Goal: Book appointment/travel/reservation

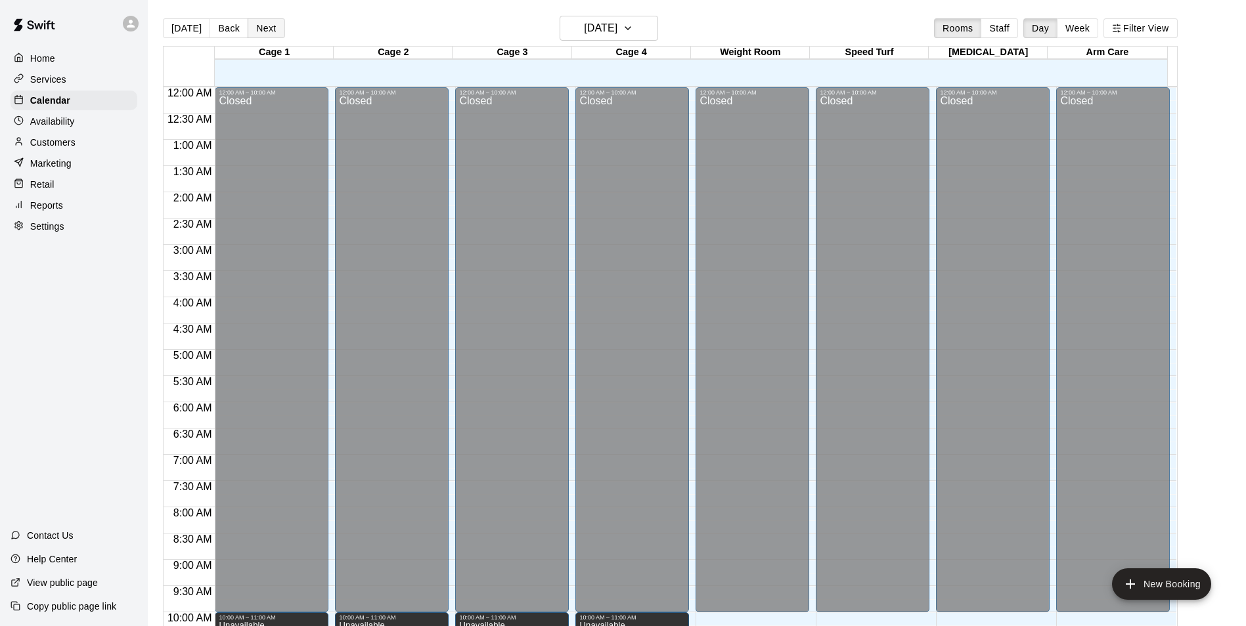
scroll to position [640, 0]
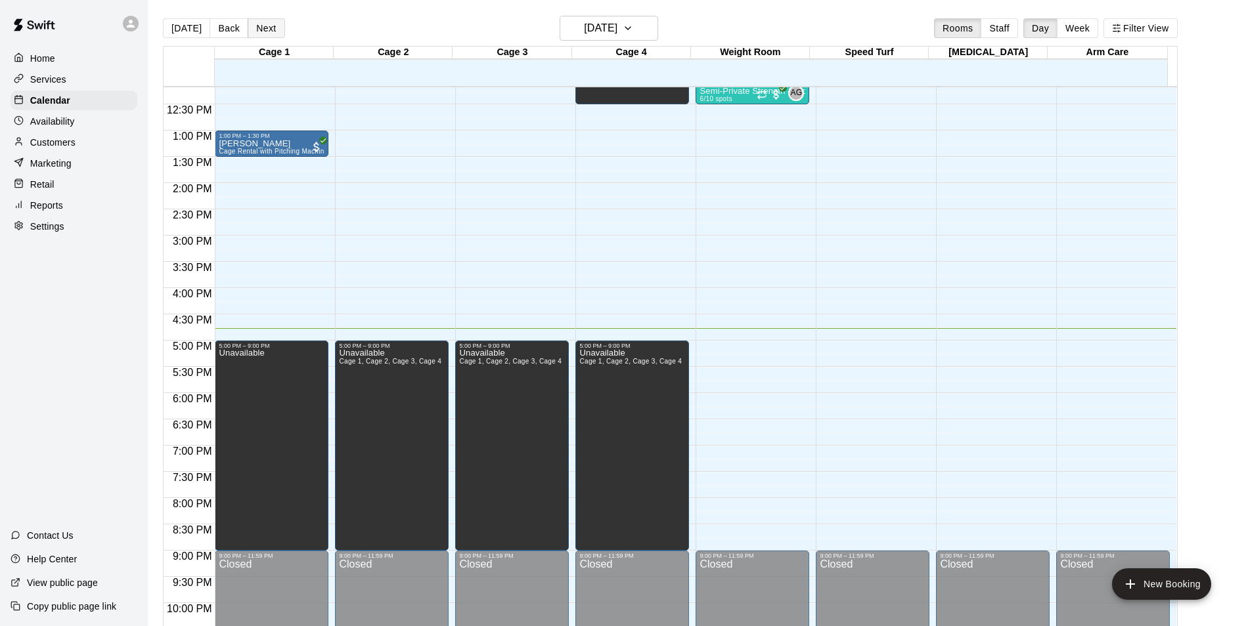
click at [261, 37] on button "Next" at bounding box center [266, 28] width 37 height 20
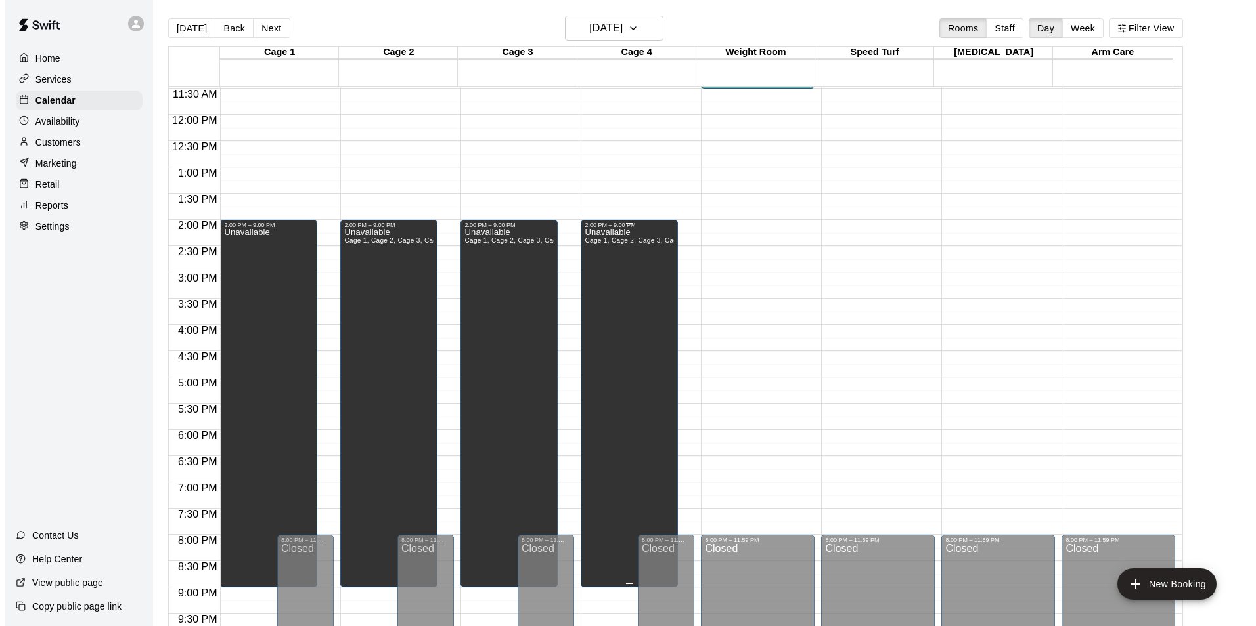
scroll to position [508, 0]
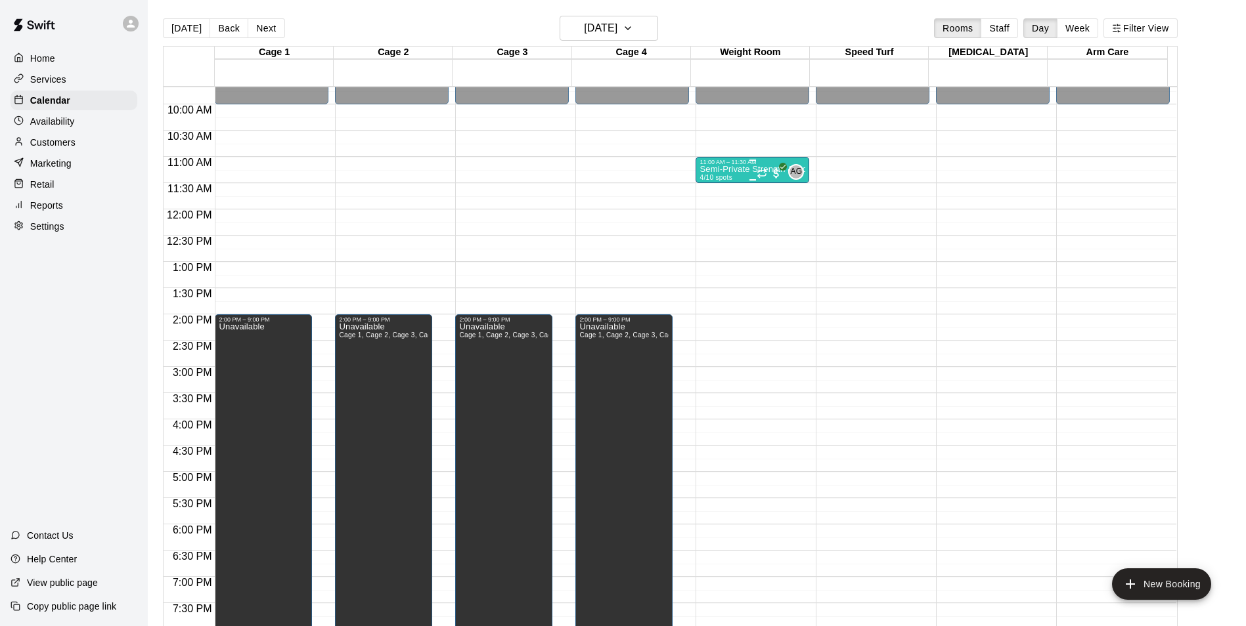
click at [711, 169] on p "Semi-Private Strength & Conditioning" at bounding box center [752, 169] width 106 height 0
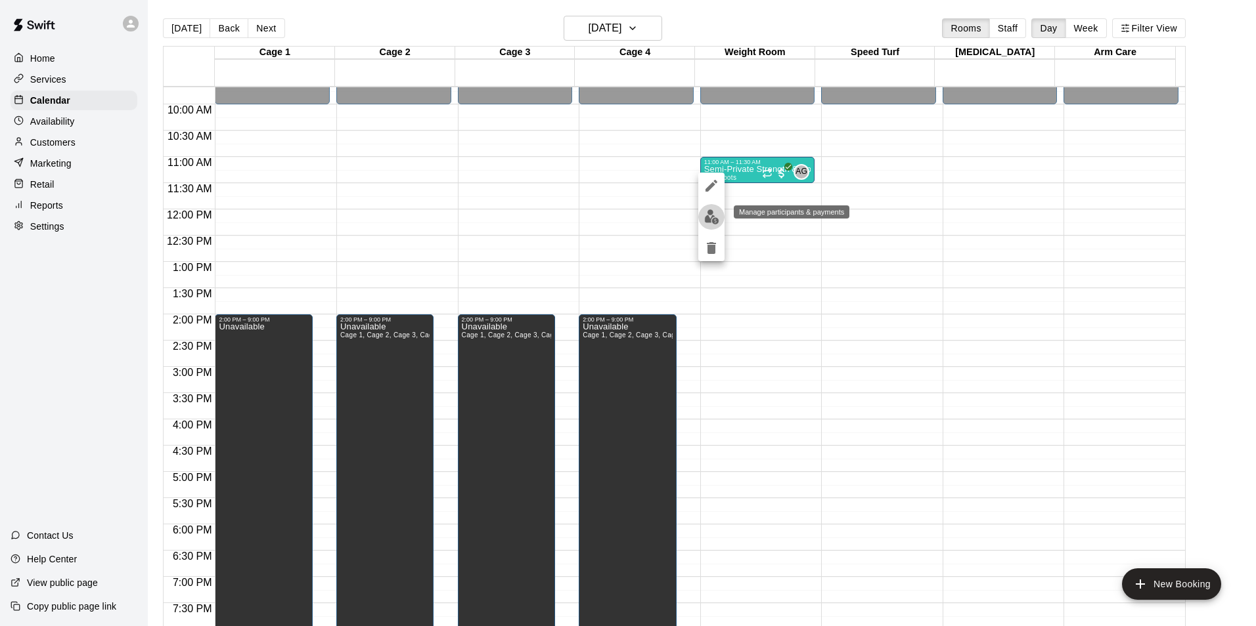
click at [716, 217] on img "edit" at bounding box center [711, 216] width 15 height 15
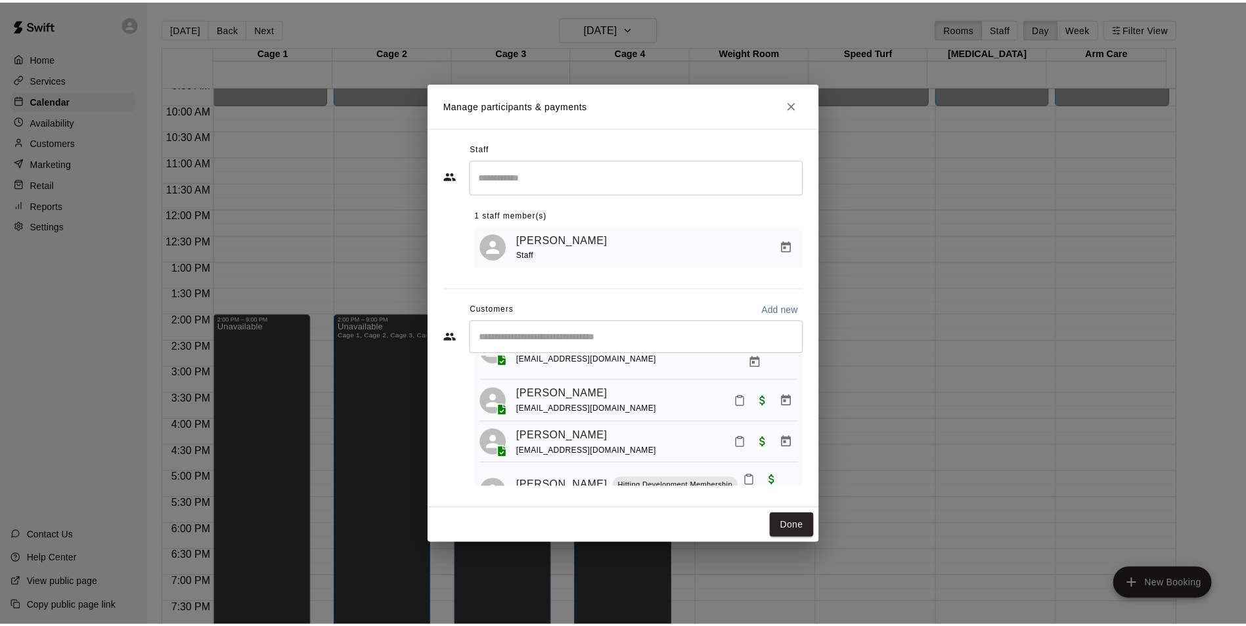
scroll to position [80, 0]
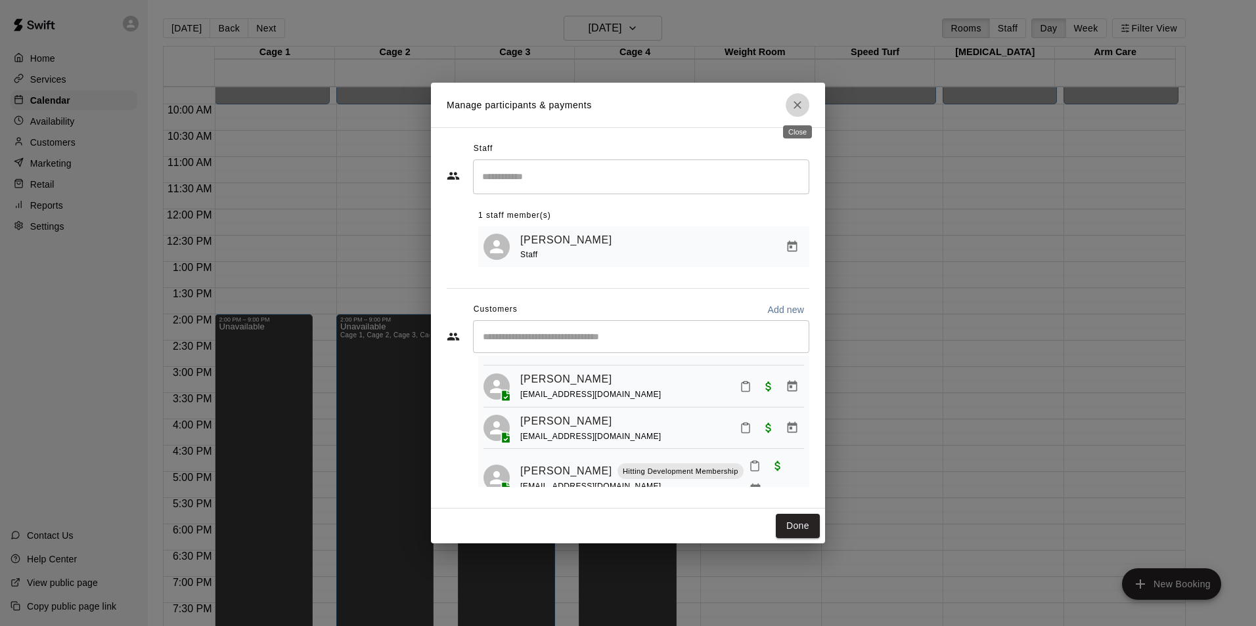
click at [801, 101] on icon "Close" at bounding box center [797, 104] width 13 height 13
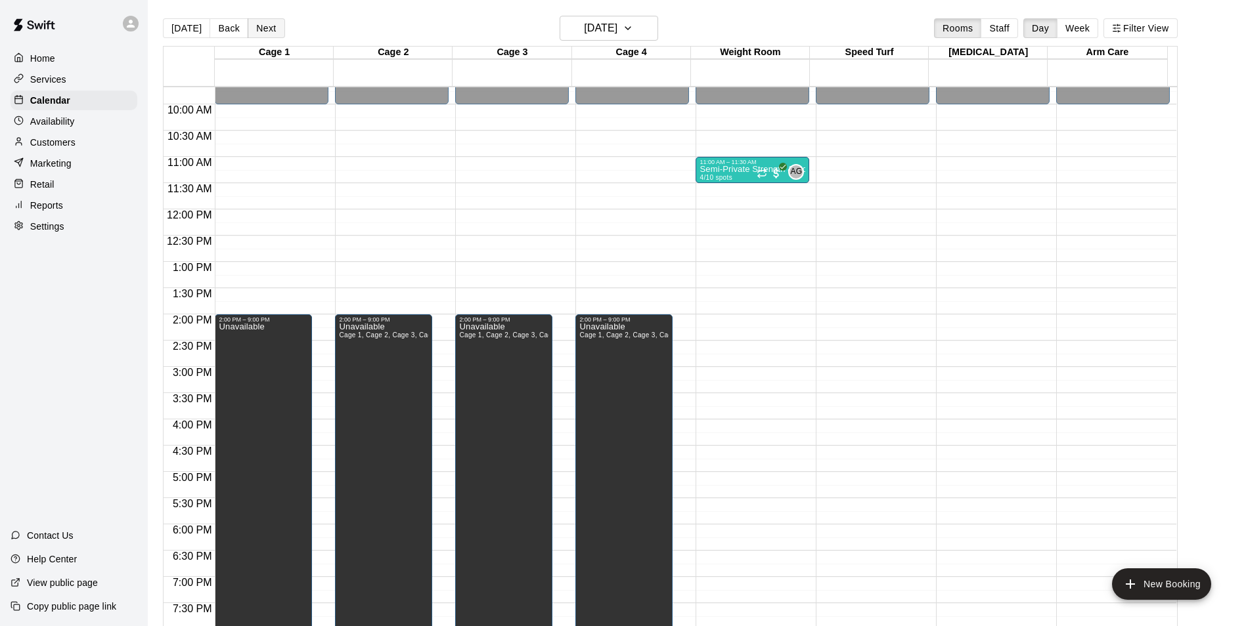
click at [262, 28] on button "Next" at bounding box center [266, 28] width 37 height 20
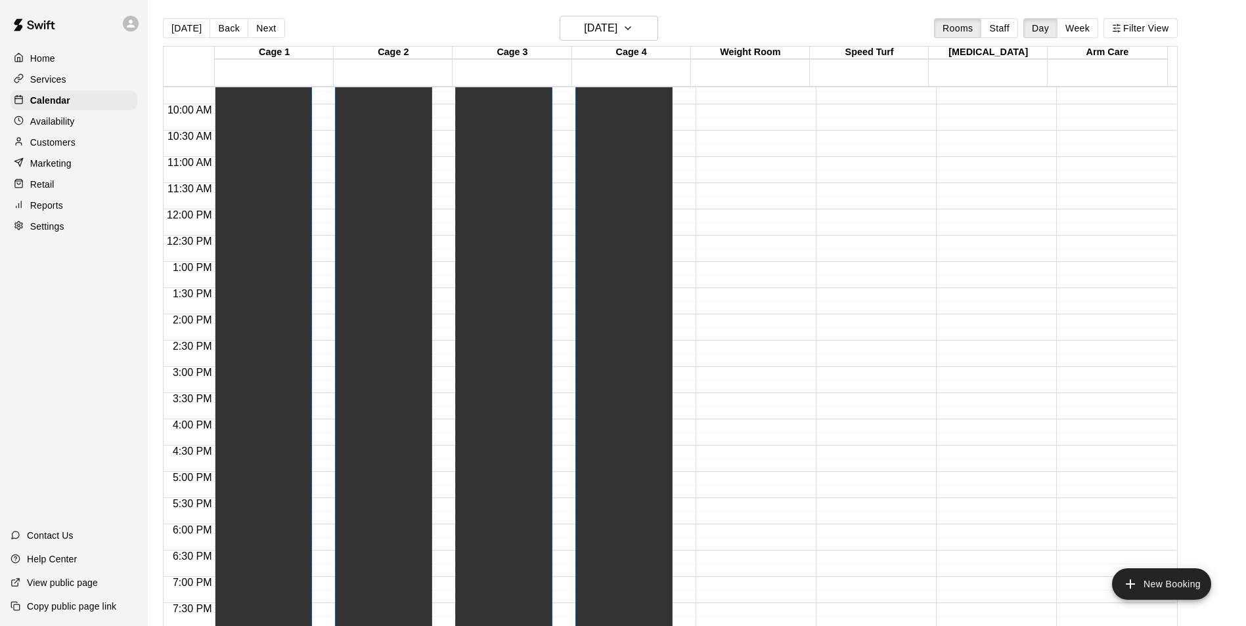
click at [263, 27] on button "Next" at bounding box center [266, 28] width 37 height 20
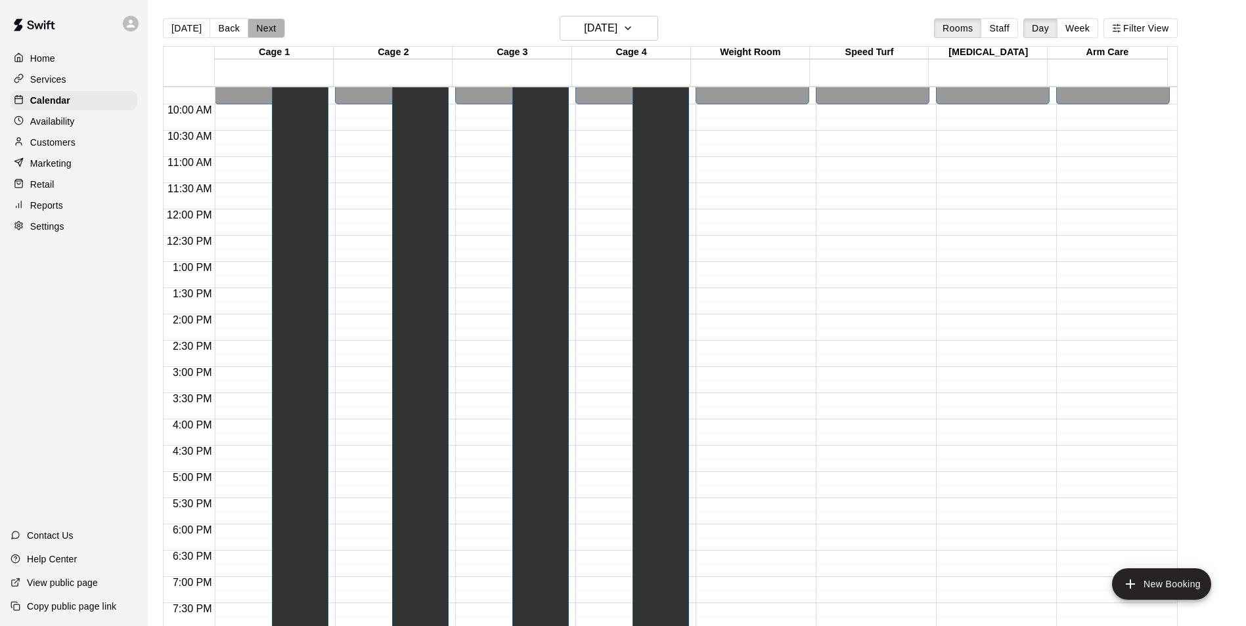
click at [263, 27] on button "Next" at bounding box center [266, 28] width 37 height 20
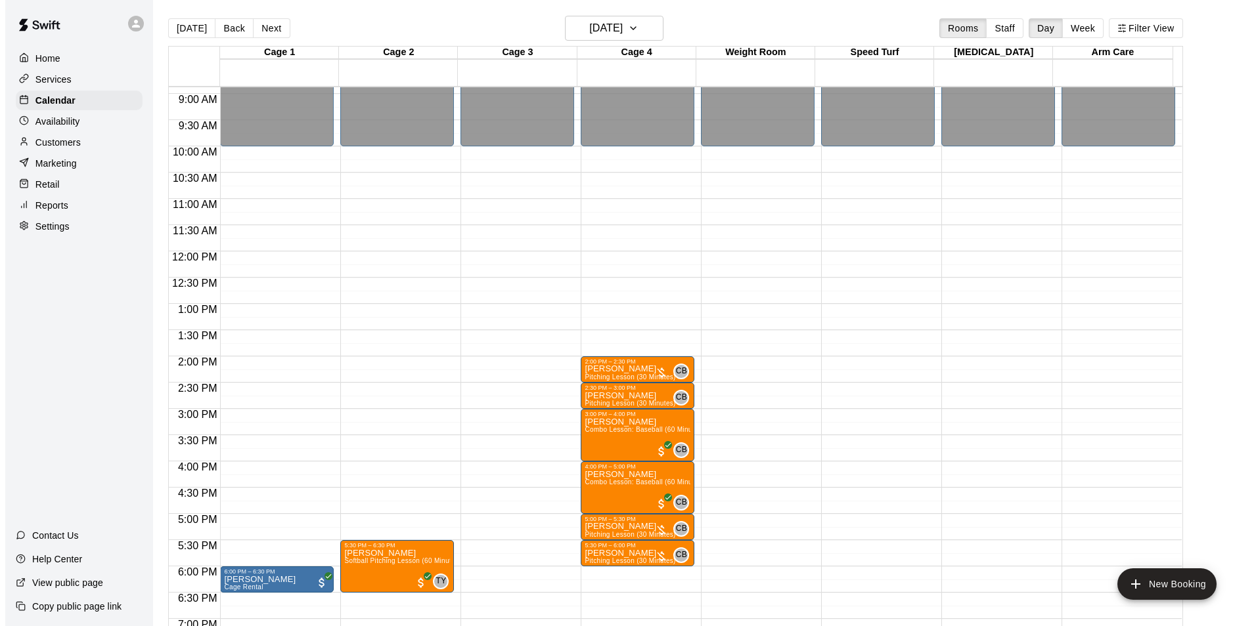
scroll to position [443, 0]
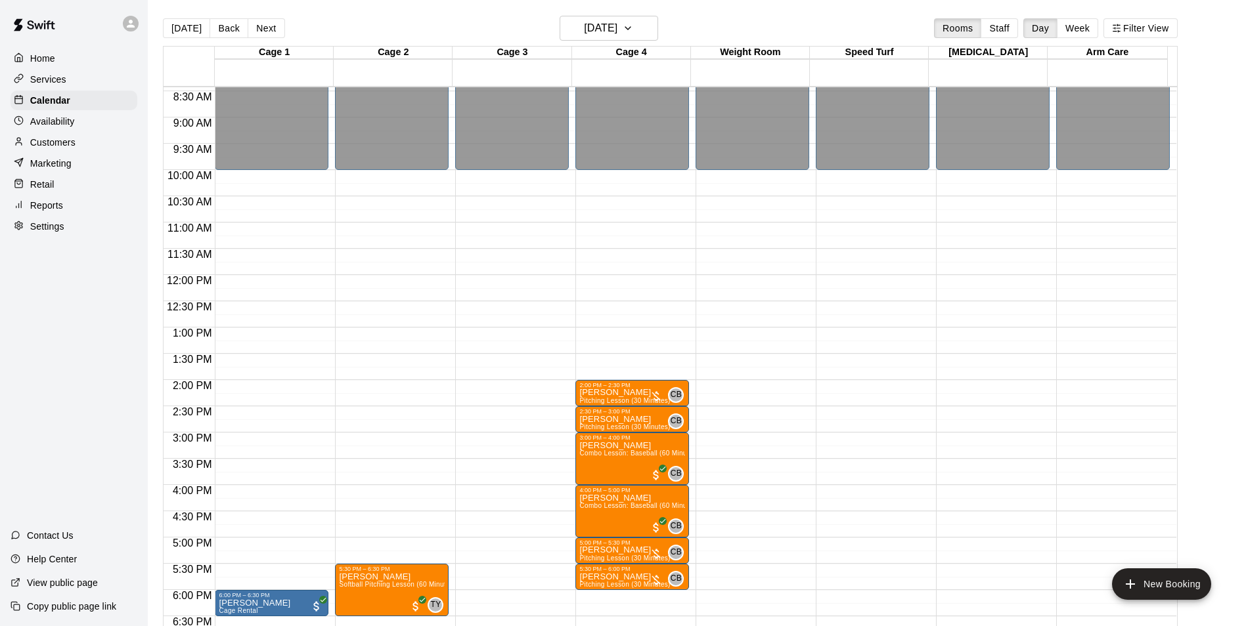
click at [709, 232] on div "12:00 AM – 10:00 AM Closed 9:00 PM – 11:59 PM Closed" at bounding box center [752, 275] width 114 height 1261
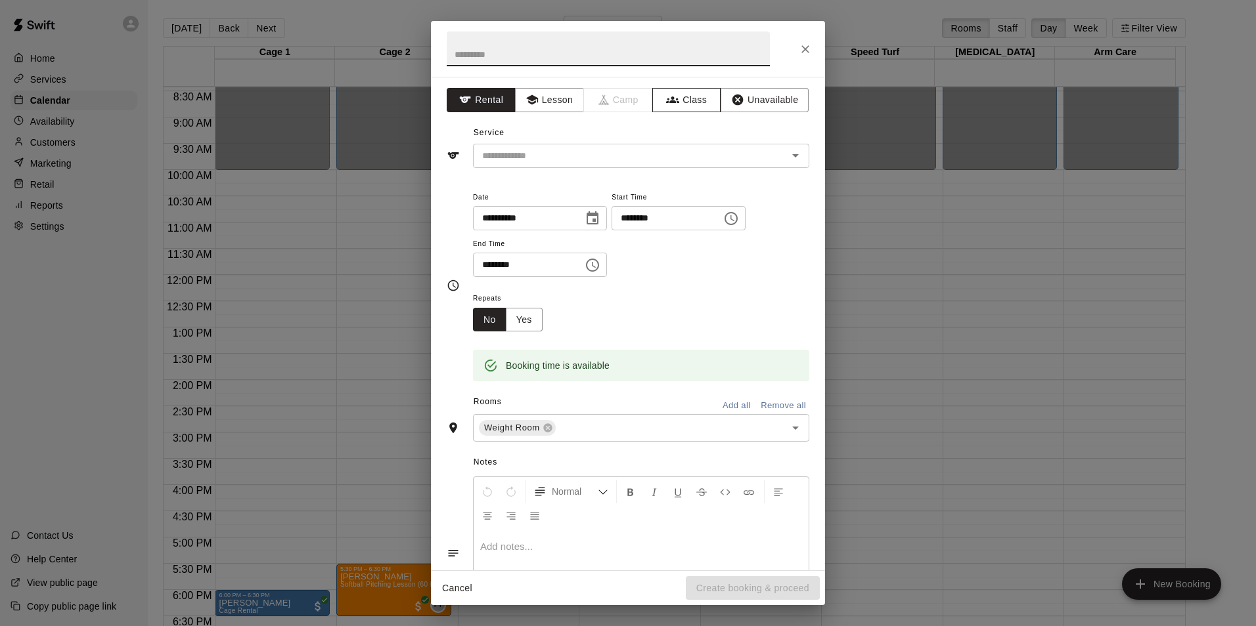
click at [672, 101] on button "Class" at bounding box center [686, 100] width 69 height 24
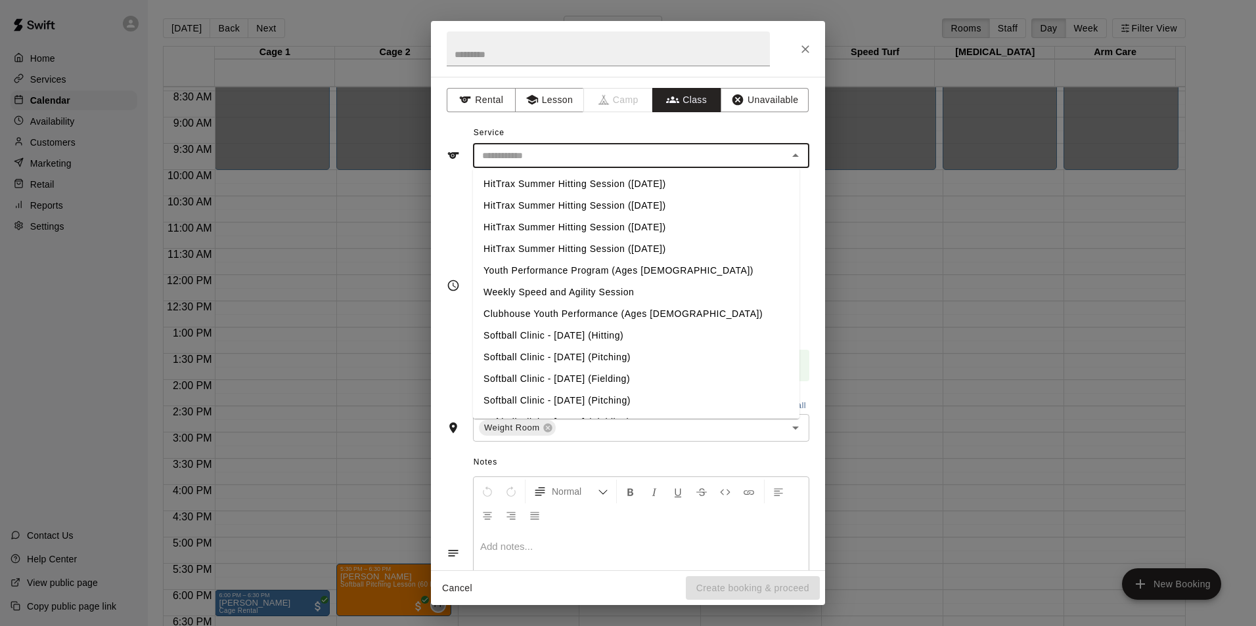
click at [628, 151] on input "text" at bounding box center [630, 156] width 307 height 16
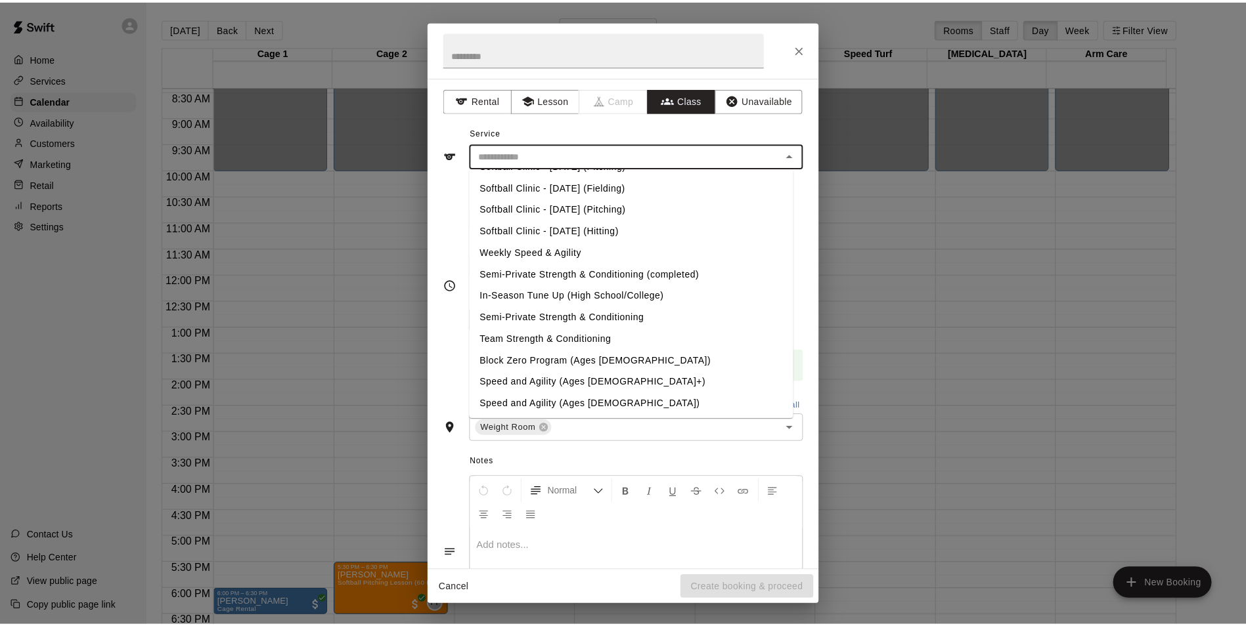
scroll to position [236, 0]
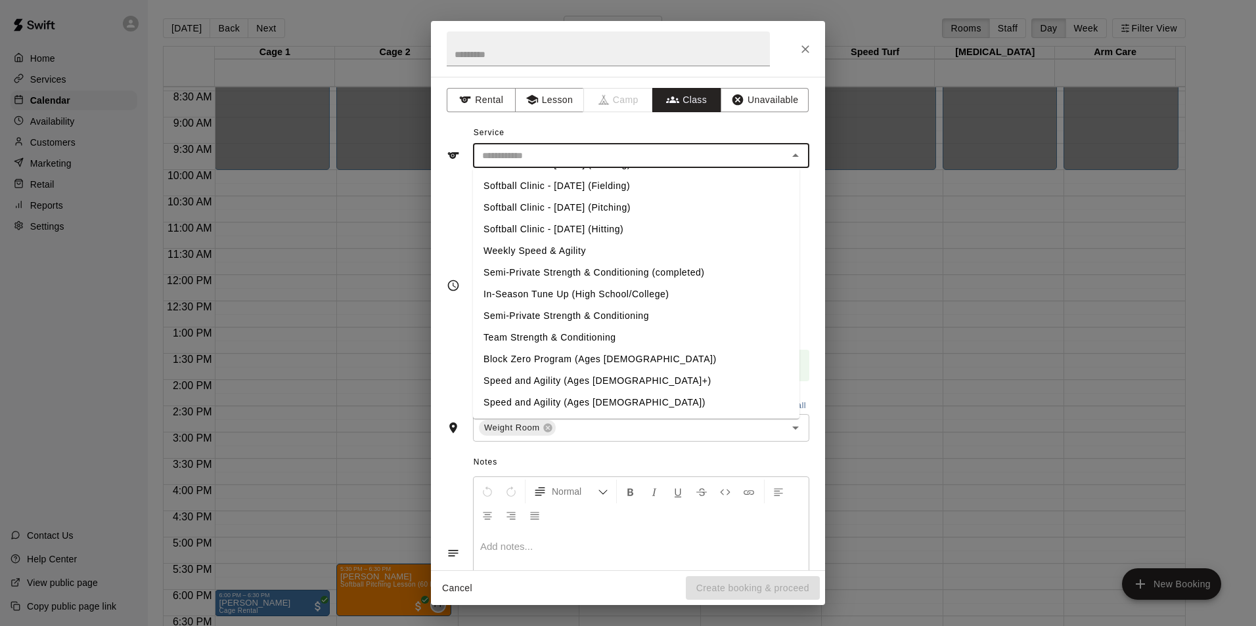
click at [565, 318] on li "Semi-Private Strength & Conditioning" at bounding box center [636, 316] width 326 height 22
type input "**********"
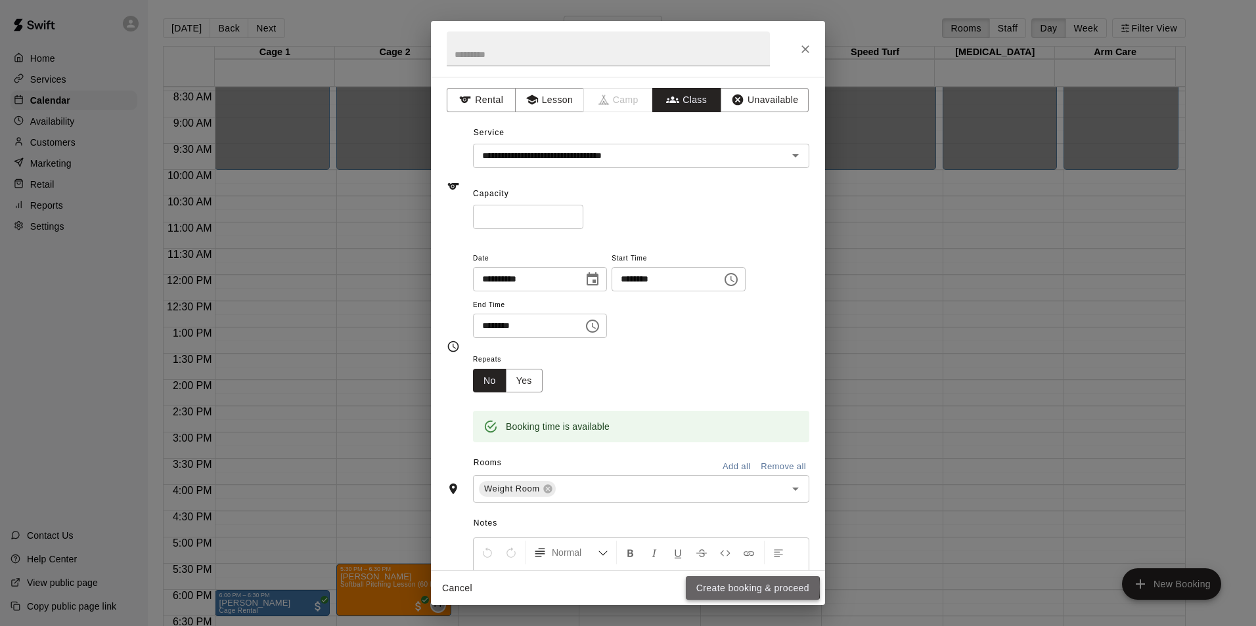
click at [722, 587] on button "Create booking & proceed" at bounding box center [753, 589] width 134 height 24
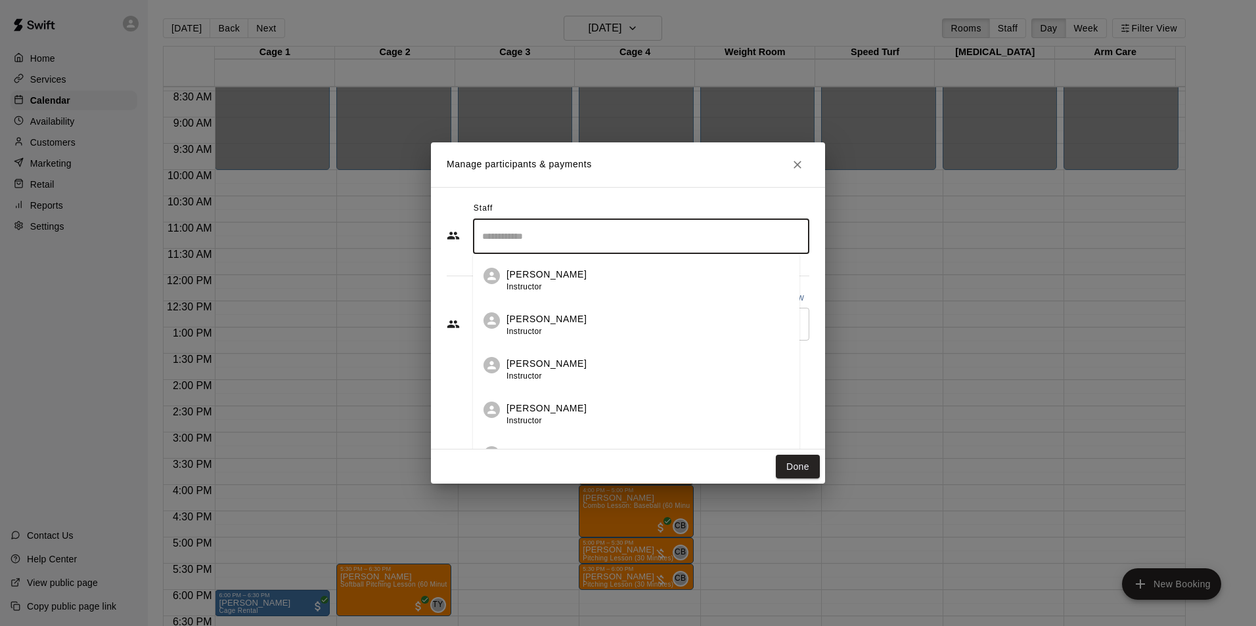
click at [596, 226] on input "Search staff" at bounding box center [641, 236] width 324 height 23
click at [573, 315] on div "[PERSON_NAME] Staff" at bounding box center [652, 326] width 292 height 26
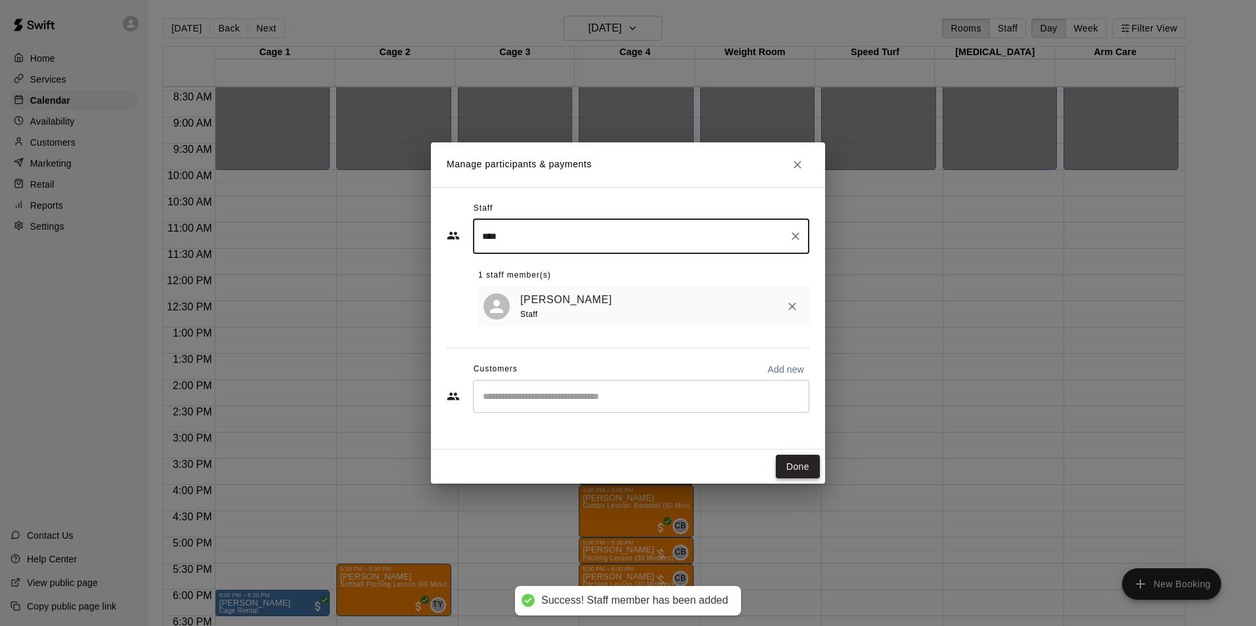
type input "****"
click at [784, 462] on button "Done" at bounding box center [798, 467] width 44 height 24
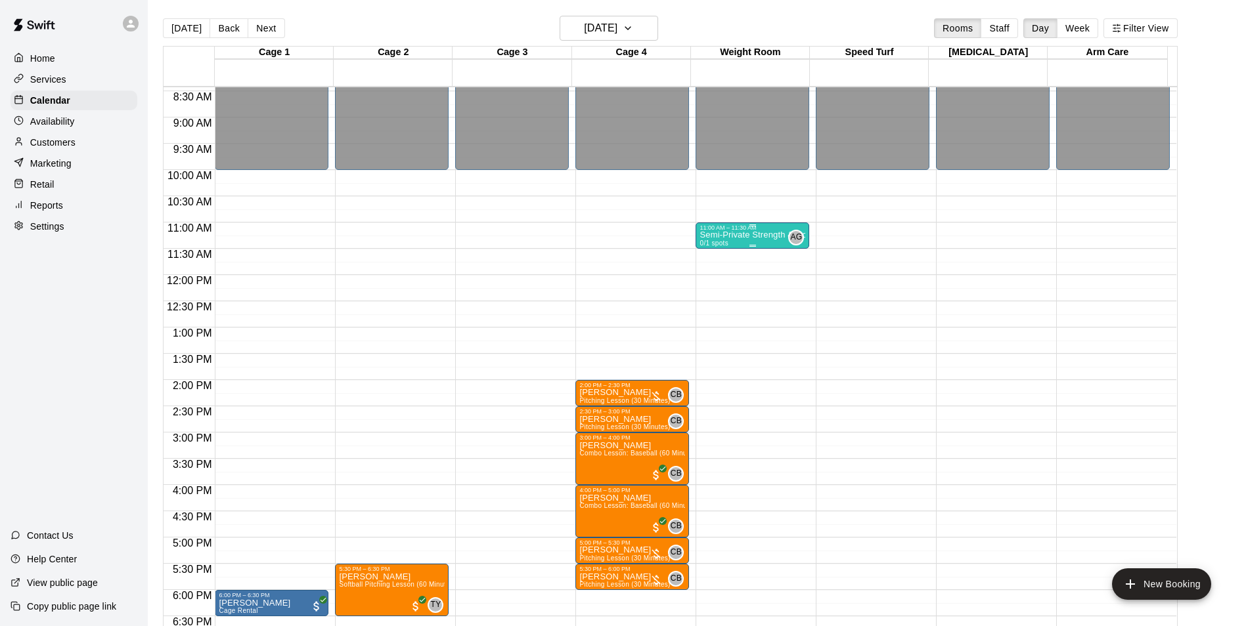
click at [741, 235] on p "Semi-Private Strength & Conditioning" at bounding box center [752, 235] width 106 height 0
click at [712, 252] on icon "edit" at bounding box center [711, 252] width 12 height 12
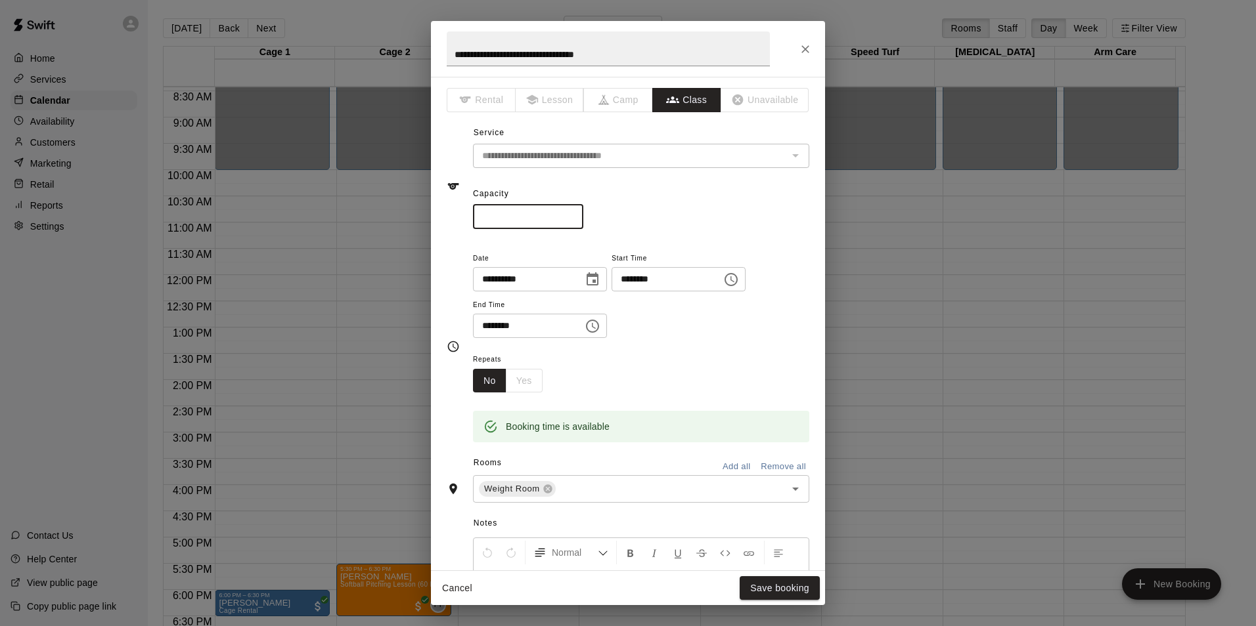
click at [581, 213] on input "*" at bounding box center [528, 217] width 110 height 24
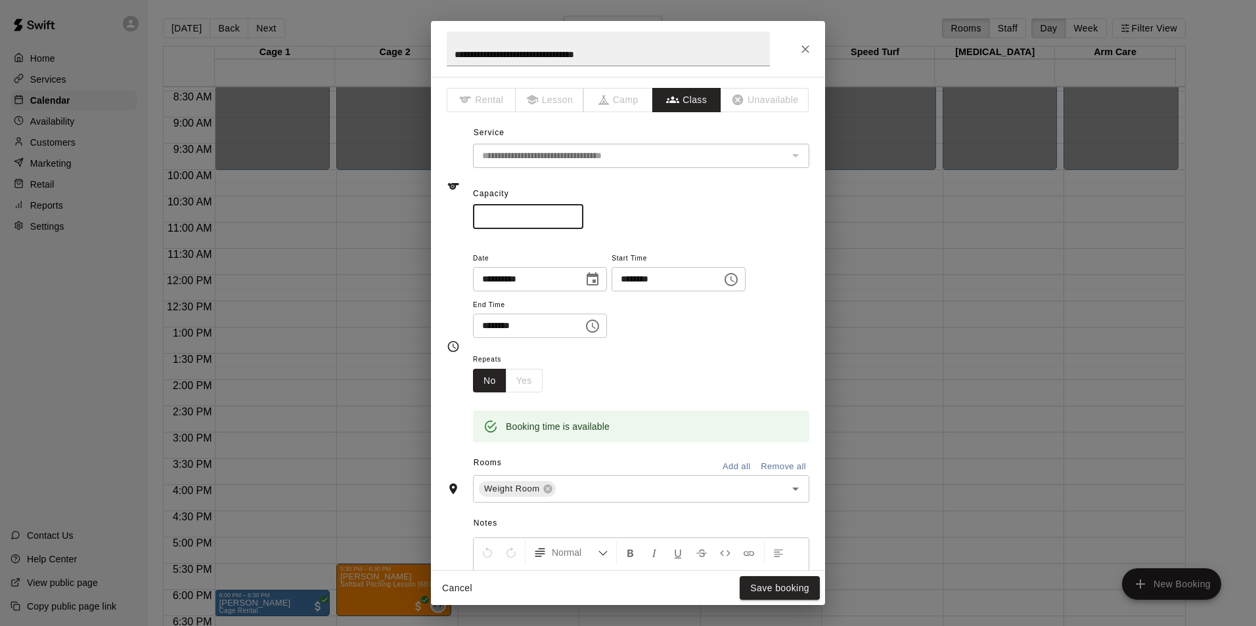
click at [581, 213] on input "*" at bounding box center [528, 217] width 110 height 24
type input "**"
click at [581, 213] on input "**" at bounding box center [528, 217] width 110 height 24
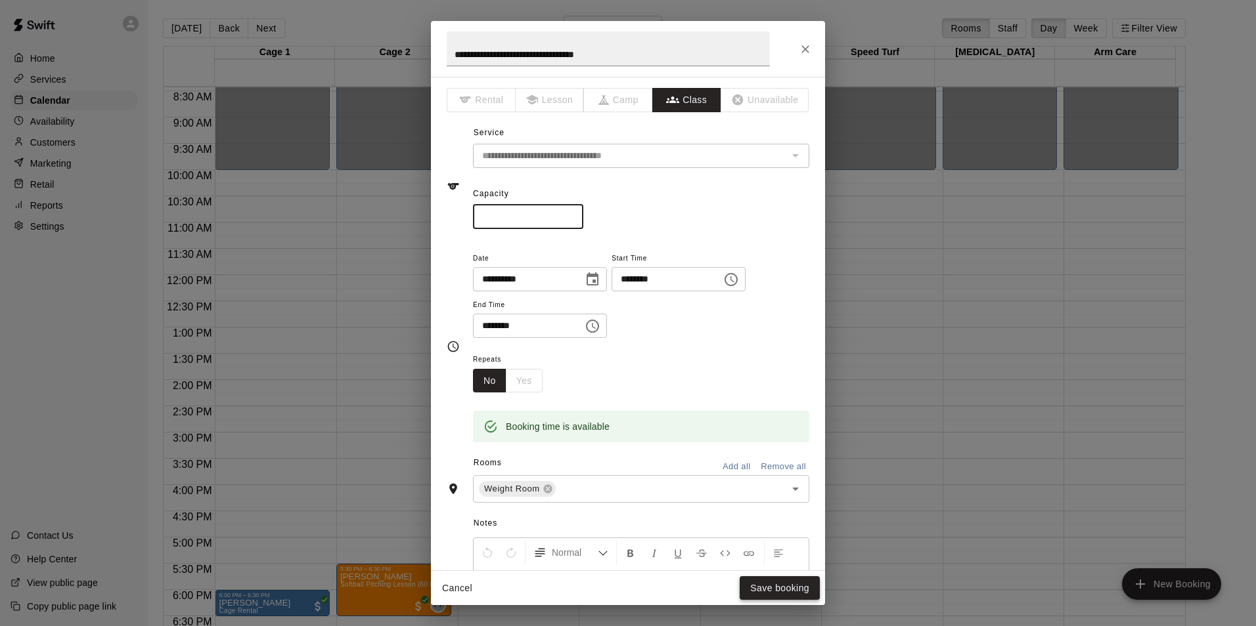
click at [800, 590] on button "Save booking" at bounding box center [779, 589] width 80 height 24
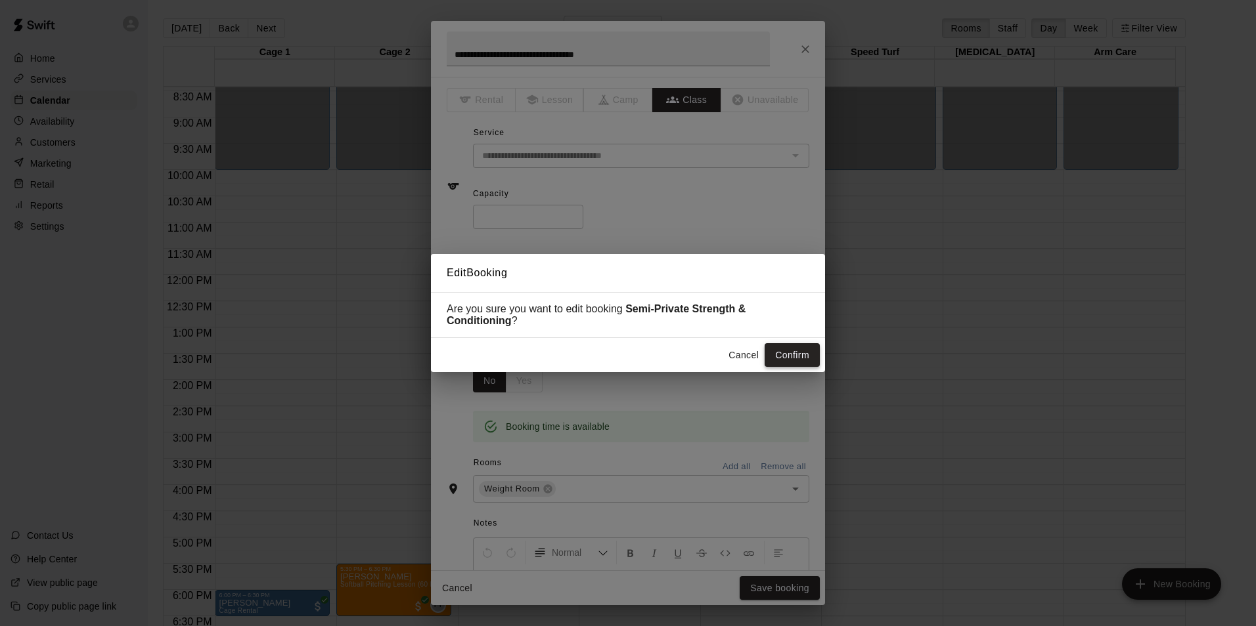
click at [793, 364] on button "Confirm" at bounding box center [791, 355] width 55 height 24
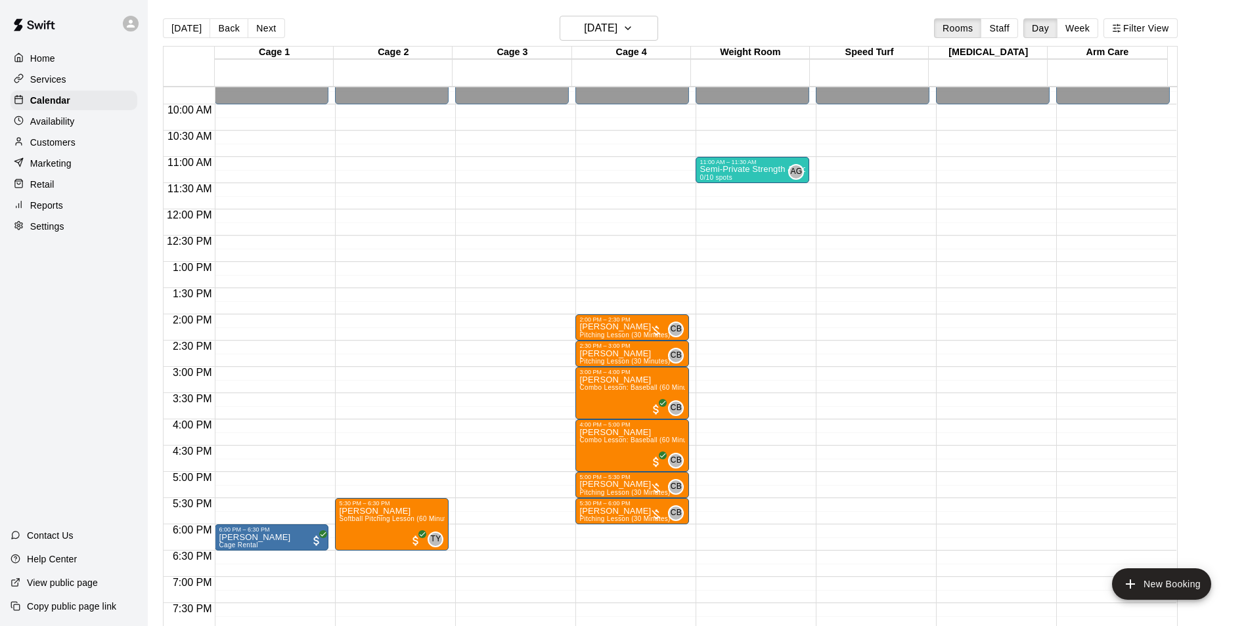
scroll to position [443, 0]
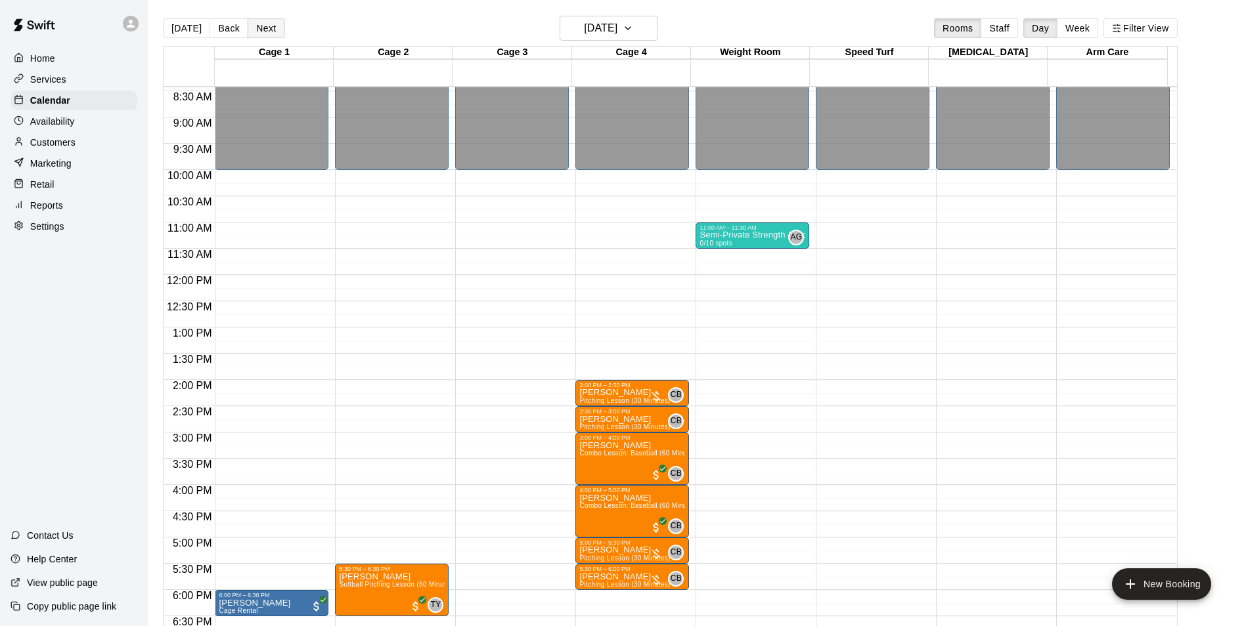
click at [258, 30] on button "Next" at bounding box center [266, 28] width 37 height 20
